Goal: Find specific page/section: Find specific page/section

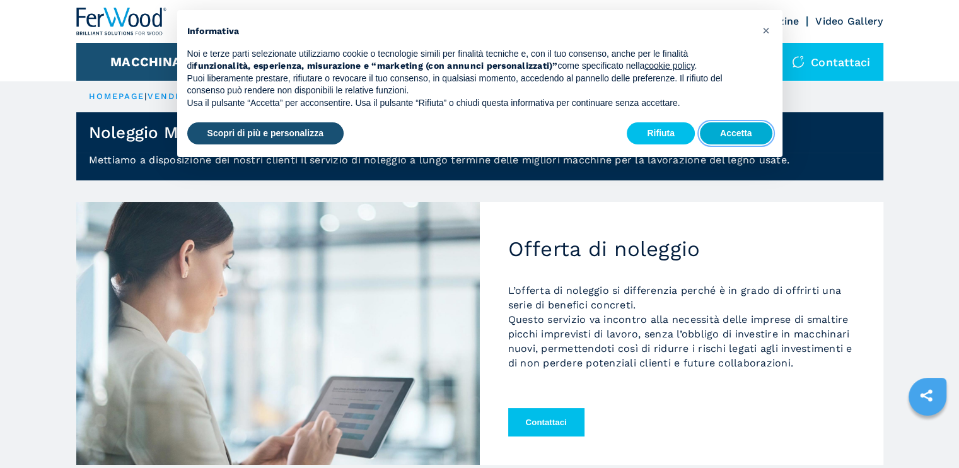
click at [722, 130] on button "Accetta" at bounding box center [736, 133] width 73 height 23
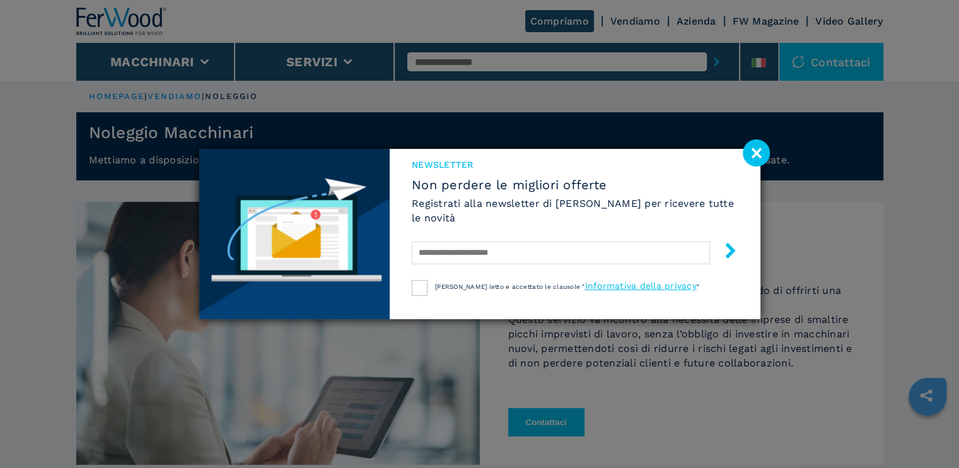
click at [757, 151] on image at bounding box center [756, 152] width 27 height 27
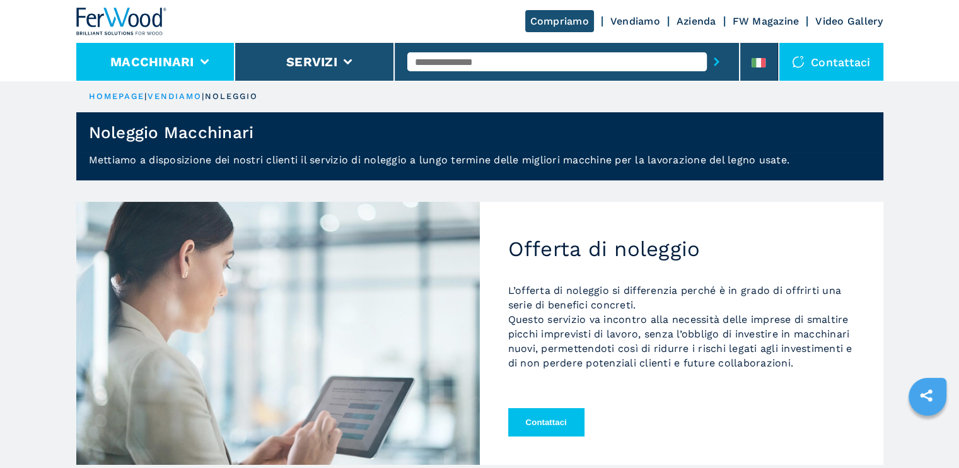
click at [200, 59] on icon at bounding box center [204, 62] width 9 height 6
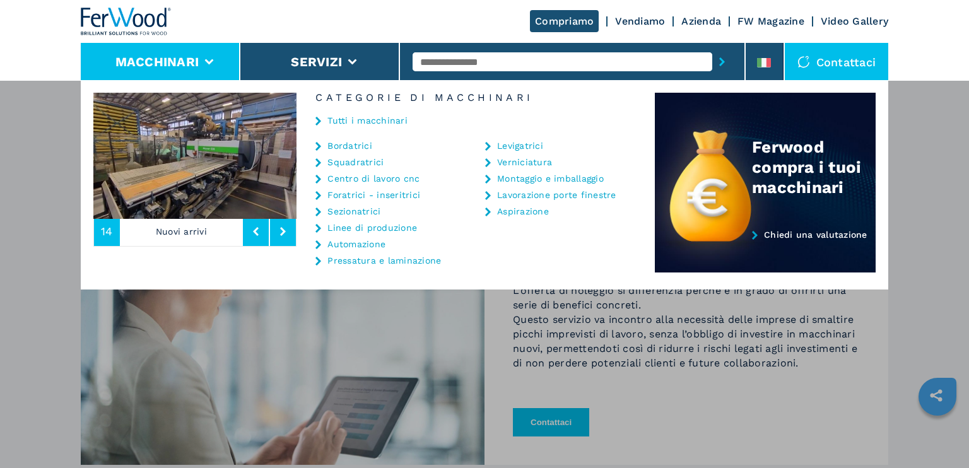
click at [541, 195] on link "Lavorazione porte finestre" at bounding box center [556, 194] width 119 height 9
